Goal: Task Accomplishment & Management: Manage account settings

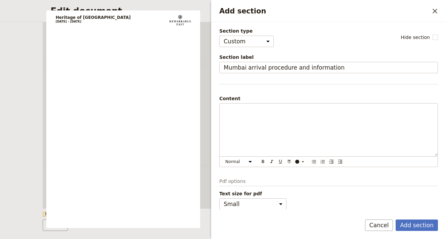
select select "CUSTOM"
select select "PASSENGER"
select select "RUN_SHEET"
select select "DEFAULT"
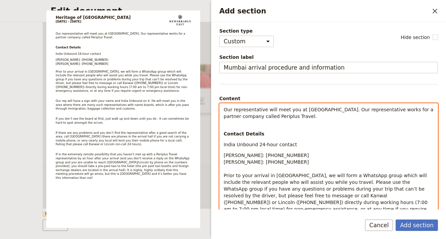
click at [225, 109] on span "Our representative will meet you at [GEOGRAPHIC_DATA]. Our representative works…" at bounding box center [329, 113] width 211 height 12
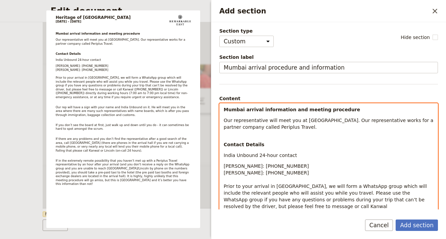
click at [303, 120] on span "Our representative will meet you at [GEOGRAPHIC_DATA]. Our representative works…" at bounding box center [329, 124] width 211 height 12
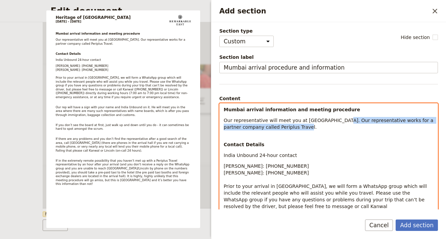
drag, startPoint x: 332, startPoint y: 125, endPoint x: 335, endPoint y: 120, distance: 5.8
click at [335, 120] on p "Our representative will meet you at [GEOGRAPHIC_DATA]. Our representative works…" at bounding box center [329, 123] width 210 height 13
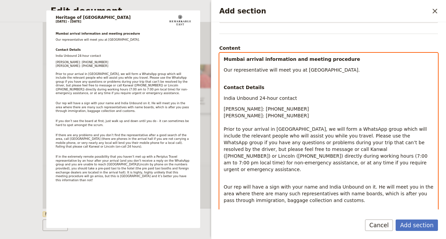
scroll to position [52, 0]
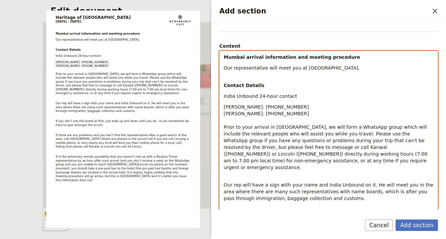
click at [224, 95] on div "Mumbai arrival information and meeting procedure Our representative will meet y…" at bounding box center [329, 181] width 218 height 260
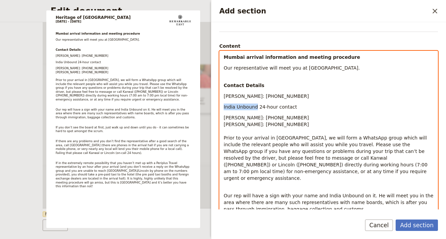
drag, startPoint x: 255, startPoint y: 107, endPoint x: 217, endPoint y: 107, distance: 38.0
click at [217, 107] on div "Section type Cover page Day summary Itinerary Custom Hide section Section label…" at bounding box center [328, 115] width 235 height 187
click at [244, 108] on span "24-hour contact" at bounding box center [243, 106] width 38 height 5
click at [266, 107] on span "24-hour urgent/emmergency contact" at bounding box center [267, 106] width 87 height 5
click at [284, 107] on span "24-hour urgent/emergency contact" at bounding box center [265, 106] width 83 height 5
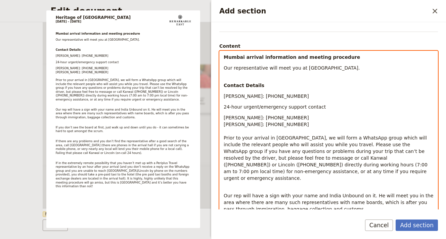
click at [320, 106] on p "24-hour urgent/emergency support contact" at bounding box center [329, 107] width 210 height 7
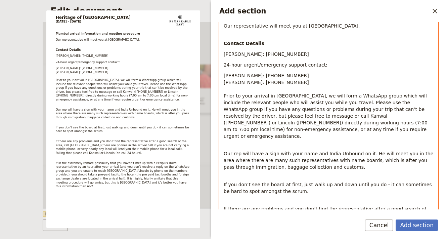
scroll to position [95, 0]
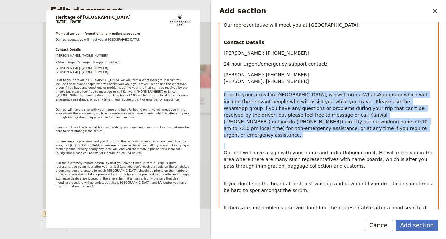
drag, startPoint x: 318, startPoint y: 133, endPoint x: 223, endPoint y: 93, distance: 102.9
click at [223, 93] on div "Mumbai arrival information and meeting procedure Our representative will meet y…" at bounding box center [329, 143] width 218 height 270
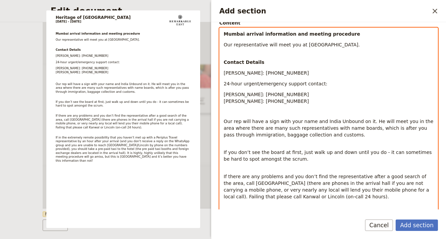
scroll to position [76, 0]
drag, startPoint x: 240, startPoint y: 121, endPoint x: 215, endPoint y: 121, distance: 25.2
click at [215, 121] on div "Section type Cover page Day summary Itinerary Custom Hide section Section label…" at bounding box center [328, 115] width 235 height 187
drag, startPoint x: 353, startPoint y: 121, endPoint x: 320, endPoint y: 123, distance: 32.7
click at [320, 123] on span "Saurabh will have a sign with your name and India Unbound on it. He will meet y…" at bounding box center [326, 127] width 204 height 19
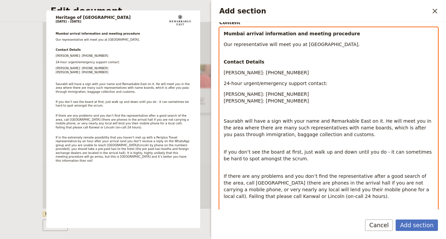
click at [280, 144] on p "If you don’t see the board at first, just walk up and down until you do - it ca…" at bounding box center [329, 152] width 210 height 20
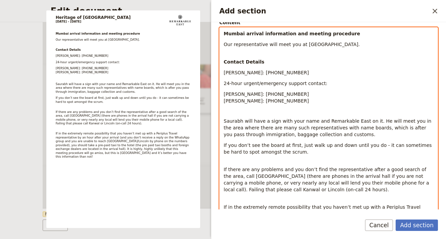
click at [222, 169] on div "Mumbai arrival information and meeting procedure Our representative will meet y…" at bounding box center [329, 137] width 218 height 219
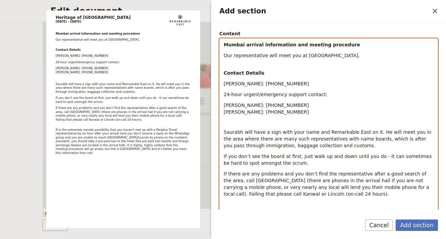
scroll to position [58, 0]
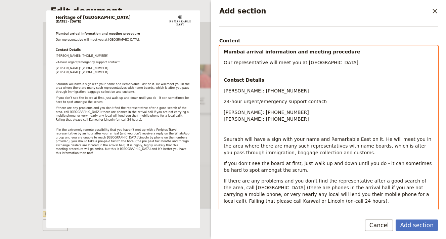
click at [228, 132] on p "[PERSON_NAME]: [PHONE_NUMBER] [PERSON_NAME]: [PHONE_NUMBER] Saurabh will have a…" at bounding box center [329, 132] width 210 height 47
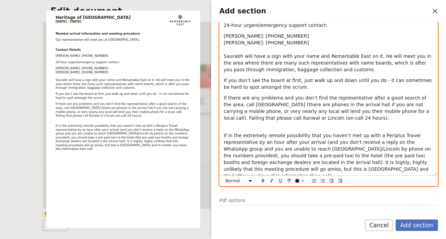
scroll to position [136, 0]
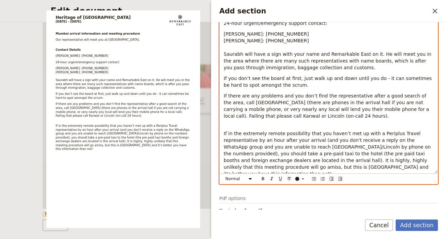
click at [261, 125] on p "If in the extremely remote possibility that you haven’t met up with a Periplus …" at bounding box center [329, 150] width 210 height 54
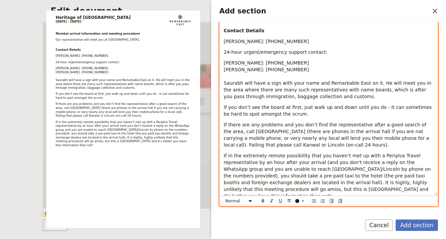
scroll to position [109, 0]
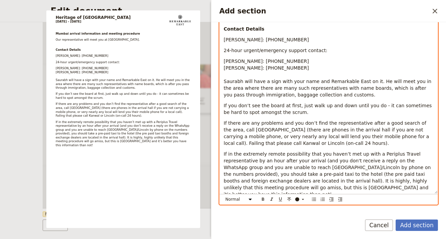
click at [244, 129] on span "If there are any problems and you don’t find the representative after a good se…" at bounding box center [327, 133] width 207 height 26
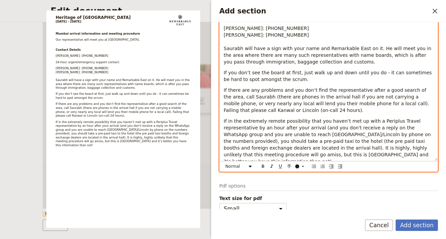
scroll to position [142, 0]
drag, startPoint x: 403, startPoint y: 120, endPoint x: 367, endPoint y: 121, distance: 35.6
click at [367, 121] on span "If in the extremely remote possibility that you haven’t met up with a Periplus …" at bounding box center [328, 142] width 209 height 46
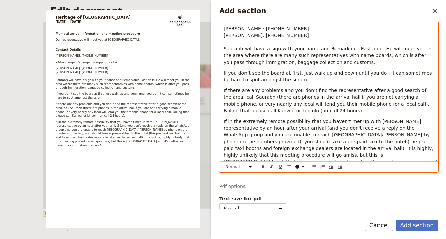
click at [390, 120] on span "If in the extremely remote possibility that you haven’t met up with [PERSON_NAM…" at bounding box center [329, 142] width 211 height 46
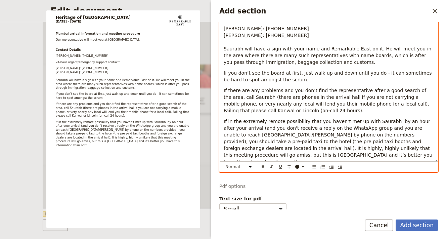
click at [385, 122] on span "If in the extremely remote possibility that you haven’t met up with Saurabh by …" at bounding box center [329, 142] width 210 height 46
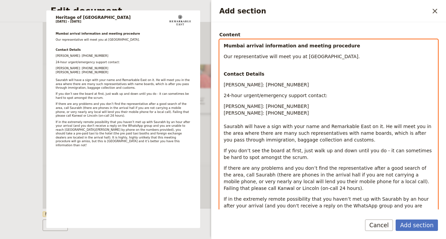
scroll to position [61, 0]
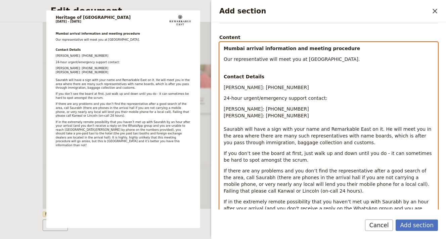
click at [248, 71] on p "Contact Details" at bounding box center [329, 73] width 210 height 13
click at [244, 59] on span "Our representative will meet you at [GEOGRAPHIC_DATA]." at bounding box center [292, 58] width 136 height 5
drag, startPoint x: 290, startPoint y: 115, endPoint x: 227, endPoint y: 72, distance: 76.9
click at [227, 72] on div "Mumbai arrival information and meeting procedure Your tour leader [PERSON_NAME]…" at bounding box center [329, 141] width 218 height 199
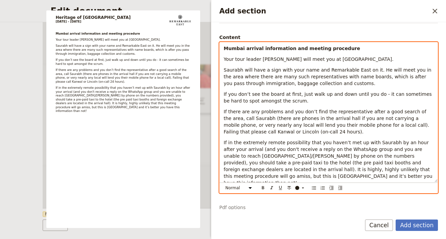
click at [297, 176] on p "If in the extremely remote possibility that you haven’t met up with Saurabh by …" at bounding box center [329, 162] width 210 height 47
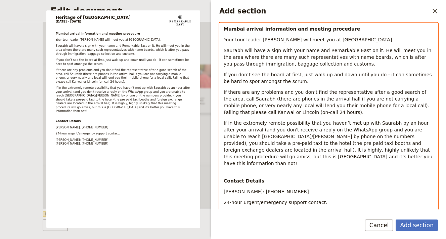
scroll to position [81, 0]
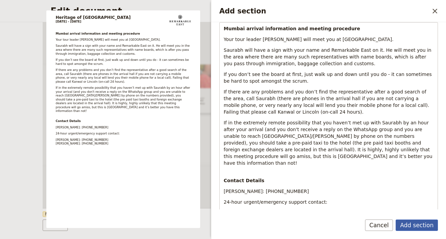
click at [414, 227] on button "Add section" at bounding box center [417, 224] width 42 height 11
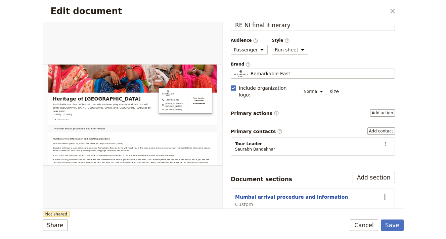
scroll to position [17, 0]
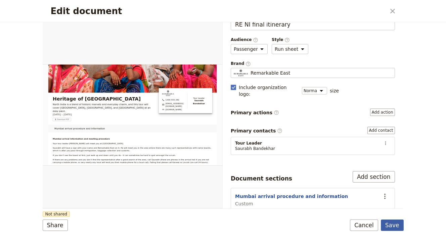
click at [397, 225] on button "Save" at bounding box center [392, 224] width 23 height 11
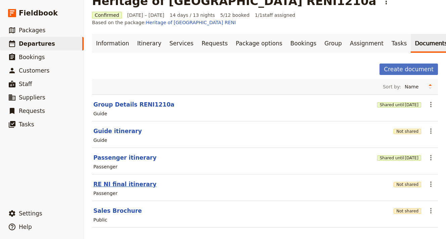
click at [122, 180] on button "RE NI final itinerary" at bounding box center [124, 184] width 63 height 8
select select "PASSENGER"
select select "RUN_SHEET"
select select "DEFAULT"
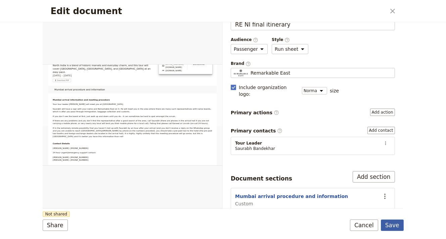
click at [396, 228] on button "Save" at bounding box center [392, 224] width 23 height 11
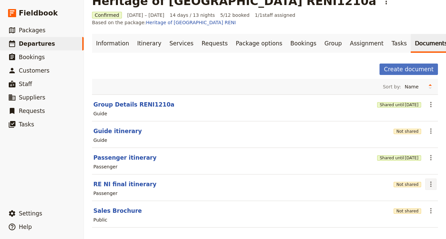
click at [432, 182] on icon "Actions" at bounding box center [431, 184] width 1 height 5
click at [278, 189] on div "Passenger" at bounding box center [265, 193] width 345 height 8
click at [402, 64] on button "Create document" at bounding box center [409, 69] width 58 height 11
select select "RUN_SHEET"
select select "DEFAULT"
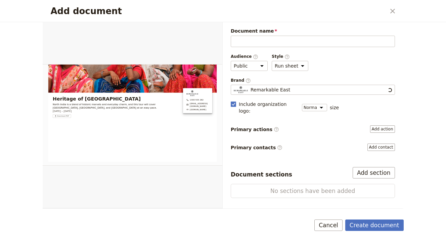
scroll to position [0, 0]
click at [393, 13] on icon "Close dialog" at bounding box center [393, 11] width 8 height 8
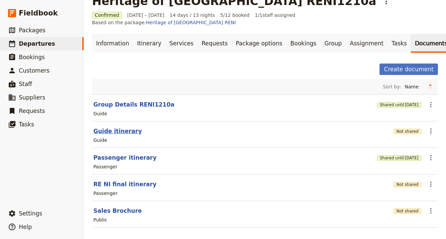
click at [116, 127] on button "Guide itinerary" at bounding box center [117, 131] width 48 height 8
select select "STAFF"
select select "RUN_SHEET"
select select "DEFAULT"
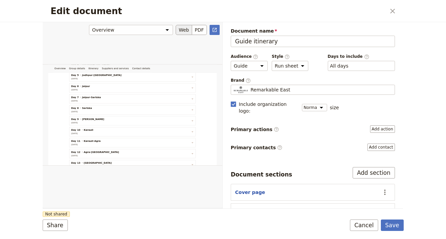
scroll to position [263, 0]
click at [391, 13] on icon "Close dialog" at bounding box center [393, 11] width 8 height 8
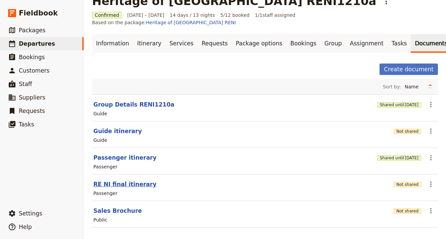
click at [119, 180] on button "RE NI final itinerary" at bounding box center [124, 184] width 63 height 8
select select "PASSENGER"
select select "RUN_SHEET"
select select "DEFAULT"
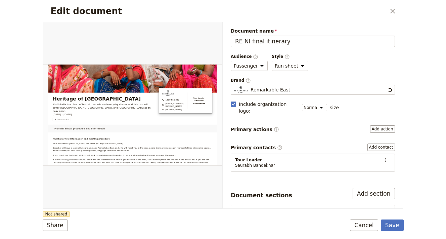
scroll to position [0, 0]
click at [200, 28] on button "PDF" at bounding box center [199, 30] width 15 height 10
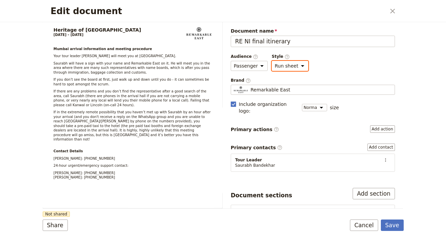
click at [289, 66] on select "Brochure Run sheet" at bounding box center [290, 66] width 37 height 10
click at [394, 11] on icon "Close dialog" at bounding box center [393, 11] width 8 height 8
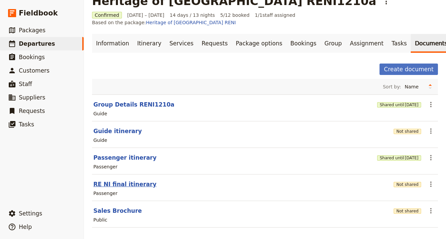
click at [123, 180] on button "RE NI final itinerary" at bounding box center [124, 184] width 63 height 8
select select "PASSENGER"
select select "RUN_SHEET"
select select "DEFAULT"
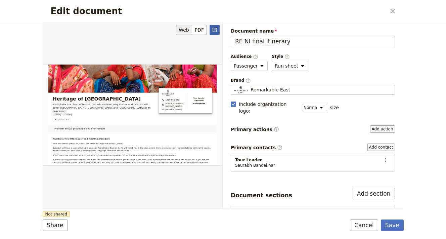
click at [214, 30] on icon "Open full preview" at bounding box center [214, 29] width 5 height 5
click at [394, 14] on icon "Close dialog" at bounding box center [393, 11] width 8 height 8
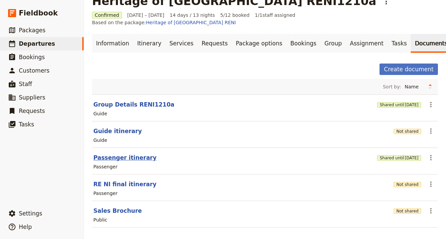
click at [124, 154] on button "Passenger itinerary" at bounding box center [124, 158] width 63 height 8
select select "PASSENGER"
select select "RUN_SHEET"
select select "DEFAULT"
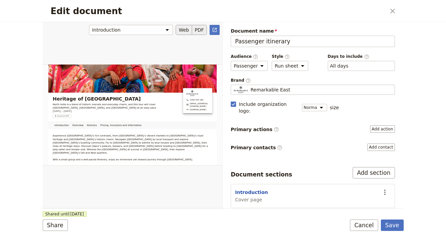
click at [200, 33] on button "PDF" at bounding box center [199, 30] width 15 height 10
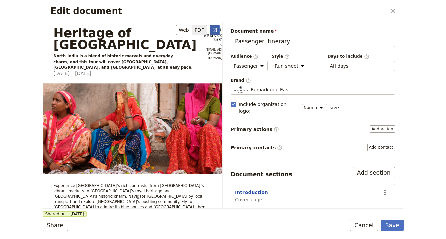
click at [214, 30] on icon "Open full preview" at bounding box center [214, 29] width 5 height 5
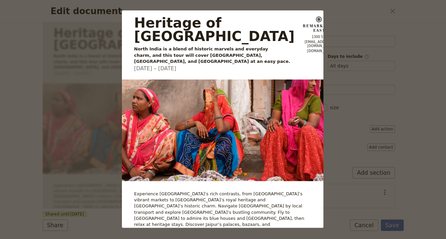
click at [93, 71] on div "Heritage of [GEOGRAPHIC_DATA] [GEOGRAPHIC_DATA] is a blend of historic marvels …" at bounding box center [223, 119] width 446 height 239
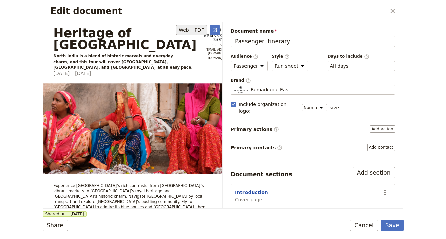
click at [185, 30] on button "Web" at bounding box center [184, 30] width 16 height 10
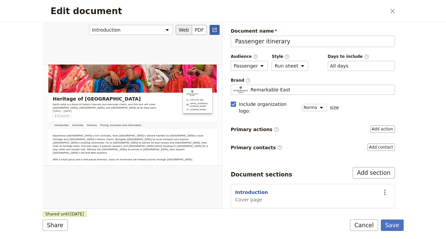
click at [214, 28] on icon "Open full preview" at bounding box center [214, 29] width 5 height 5
click at [393, 11] on icon "Close dialog" at bounding box center [393, 11] width 5 height 5
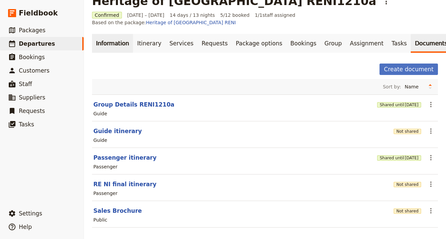
click at [109, 37] on link "Information" at bounding box center [112, 43] width 41 height 19
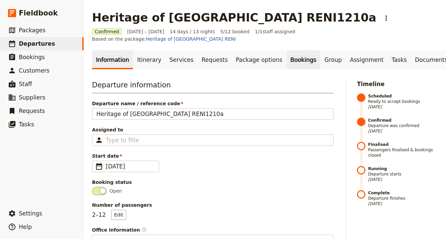
click at [287, 51] on link "Bookings" at bounding box center [304, 59] width 34 height 19
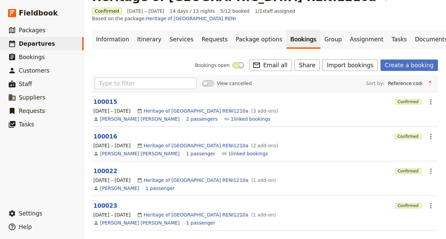
scroll to position [24, 0]
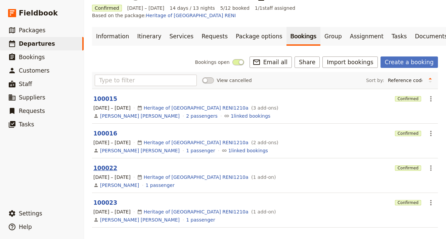
click at [106, 164] on button "100022" at bounding box center [105, 168] width 24 height 8
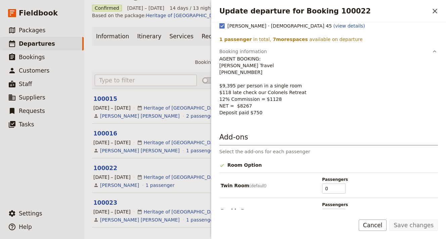
scroll to position [0, 0]
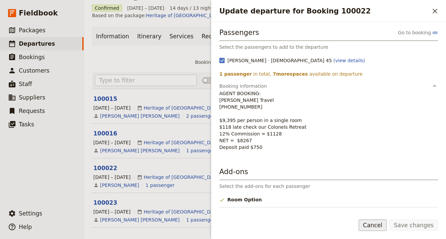
click at [375, 225] on button "Cancel" at bounding box center [373, 224] width 28 height 11
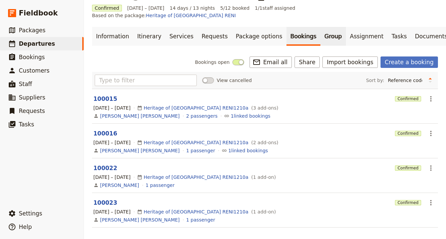
click at [321, 28] on link "Group" at bounding box center [334, 36] width 26 height 19
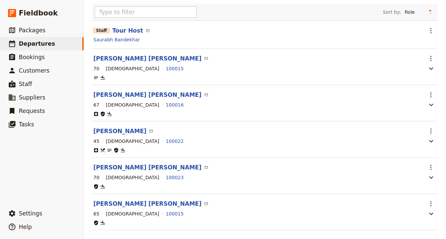
scroll to position [96, 0]
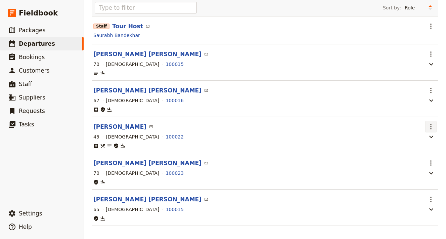
click at [431, 124] on icon "Actions" at bounding box center [431, 126] width 1 height 5
click at [409, 143] on span "Edit passenger" at bounding box center [394, 144] width 35 height 7
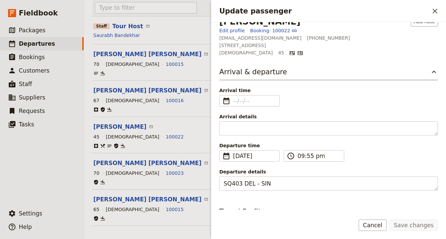
scroll to position [10, 0]
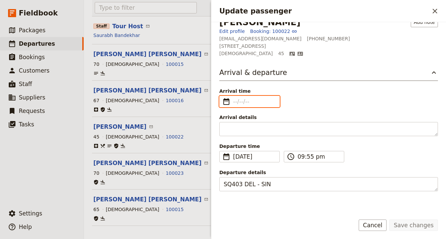
click at [266, 103] on input "Arrival time ​" at bounding box center [254, 101] width 42 height 8
type input "dd/mm/yyyy"
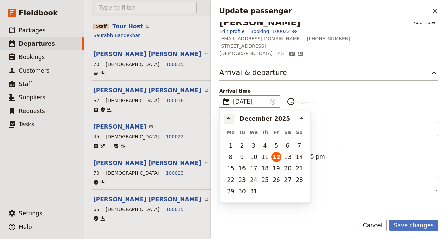
click at [226, 119] on icon "Previous month" at bounding box center [228, 118] width 5 height 5
click at [300, 158] on button "12" at bounding box center [299, 157] width 10 height 10
type input "[DATE]"
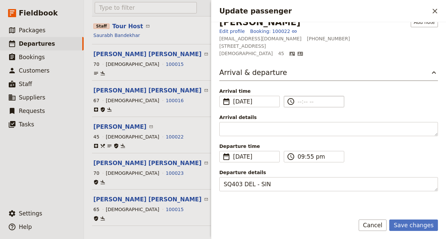
click at [306, 103] on input "​" at bounding box center [319, 101] width 42 height 8
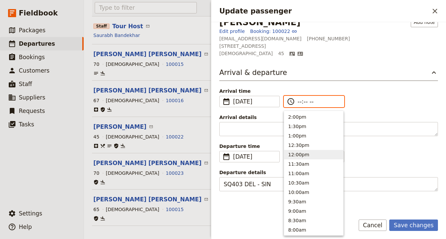
scroll to position [179, 0]
click at [304, 181] on button "10:30am" at bounding box center [313, 181] width 59 height 9
type input "10:30 am"
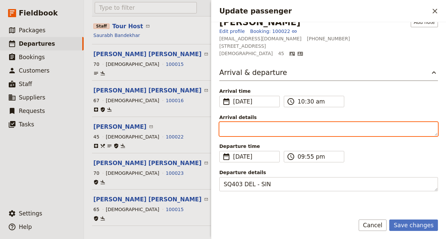
click at [254, 131] on textarea "Arrival details" at bounding box center [328, 129] width 219 height 14
type textarea "SQ422 SIN - BOM"
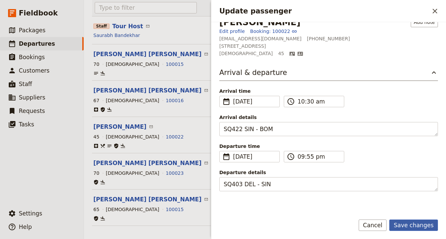
click at [426, 223] on button "Save changes" at bounding box center [414, 224] width 49 height 11
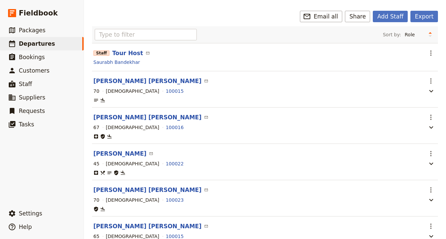
scroll to position [0, 0]
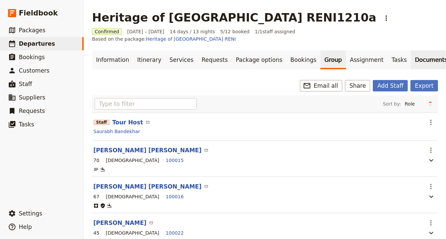
click at [411, 53] on link "Documents" at bounding box center [431, 59] width 41 height 19
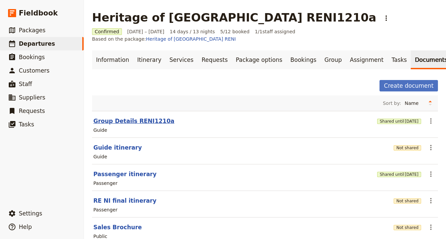
click at [123, 117] on button "Group Details RENI1210a" at bounding box center [133, 121] width 81 height 8
select select "STAFF"
select select "RUN_SHEET"
select select "DEFAULT"
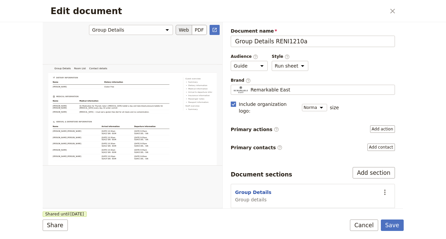
scroll to position [271, 0]
click at [393, 11] on icon "Close dialog" at bounding box center [393, 11] width 5 height 5
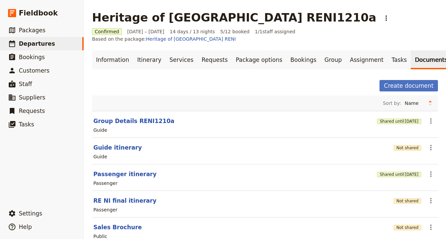
scroll to position [16, 0]
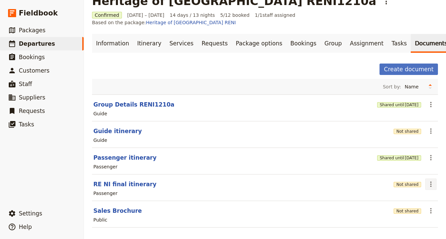
click at [434, 180] on icon "Actions" at bounding box center [431, 184] width 8 height 8
click at [399, 202] on span "Edit document" at bounding box center [409, 201] width 34 height 7
select select "PASSENGER"
select select "RUN_SHEET"
select select "DEFAULT"
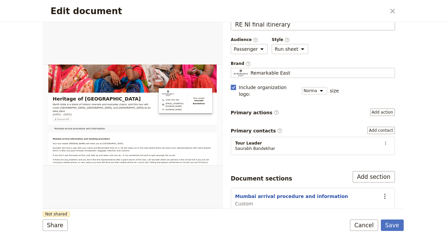
scroll to position [0, 0]
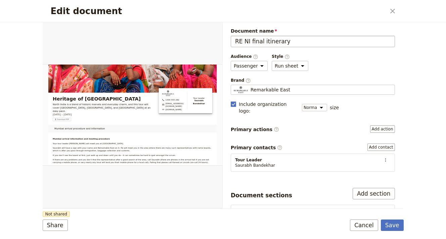
drag, startPoint x: 294, startPoint y: 42, endPoint x: 251, endPoint y: 43, distance: 43.4
click at [251, 43] on input "RE NI final itinerary" at bounding box center [313, 41] width 164 height 11
type input "RE NI arrival information"
click at [392, 224] on button "Save" at bounding box center [392, 224] width 23 height 11
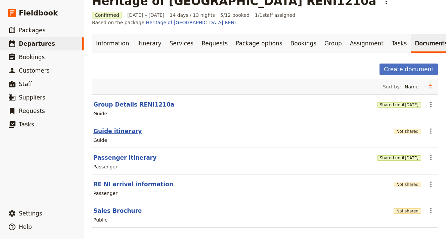
click at [119, 127] on button "Guide itinerary" at bounding box center [117, 131] width 48 height 8
select select "STAFF"
select select "RUN_SHEET"
select select "DEFAULT"
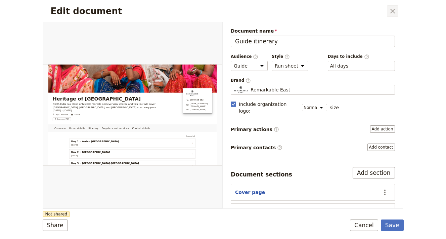
click at [392, 10] on icon "Close dialog" at bounding box center [393, 11] width 5 height 5
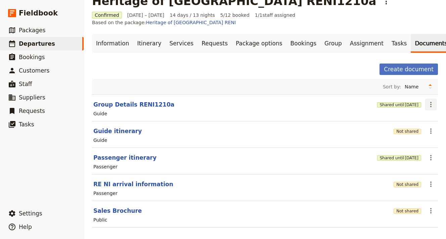
click at [430, 101] on icon "Actions" at bounding box center [431, 105] width 8 height 8
click at [135, 101] on button "Group Details RENI1210a" at bounding box center [133, 105] width 81 height 8
select select "STAFF"
select select "RUN_SHEET"
select select "DEFAULT"
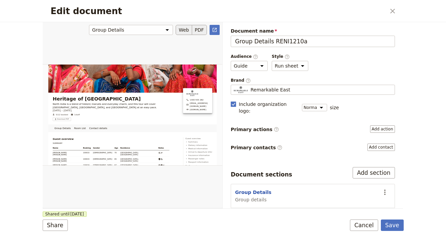
click at [199, 31] on button "PDF" at bounding box center [199, 30] width 15 height 10
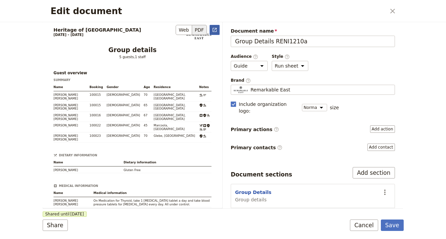
click at [214, 30] on icon "Open full preview" at bounding box center [214, 29] width 5 height 5
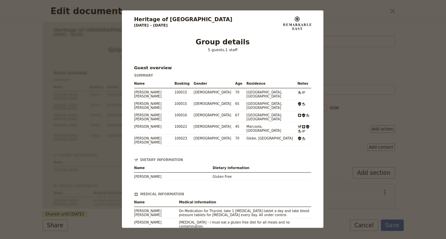
click at [103, 96] on div "Heritage of [GEOGRAPHIC_DATA] [DATE] – [DATE] Group details 5 guests , 1 staff …" at bounding box center [223, 119] width 446 height 239
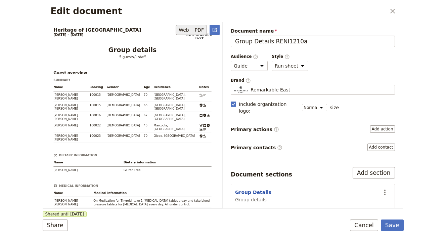
click at [182, 29] on button "Web" at bounding box center [184, 30] width 16 height 10
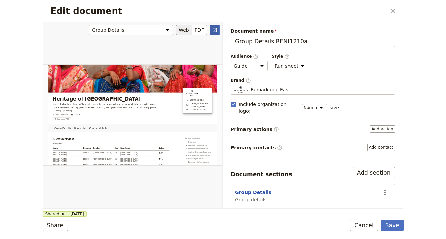
click at [215, 27] on icon "Open full preview" at bounding box center [214, 29] width 5 height 5
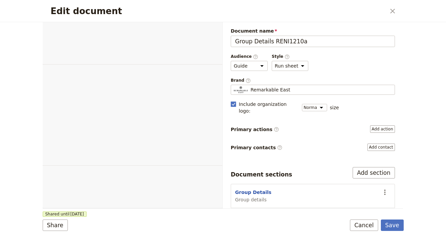
select select "STAFF"
select select "RUN_SHEET"
select select "DEFAULT"
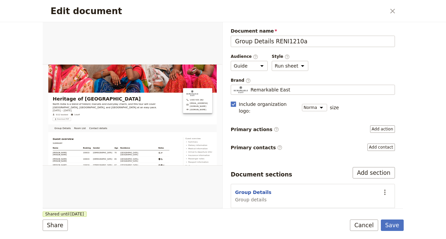
scroll to position [16, 0]
click at [396, 14] on icon "Close dialog" at bounding box center [393, 11] width 8 height 8
